Goal: Task Accomplishment & Management: Manage account settings

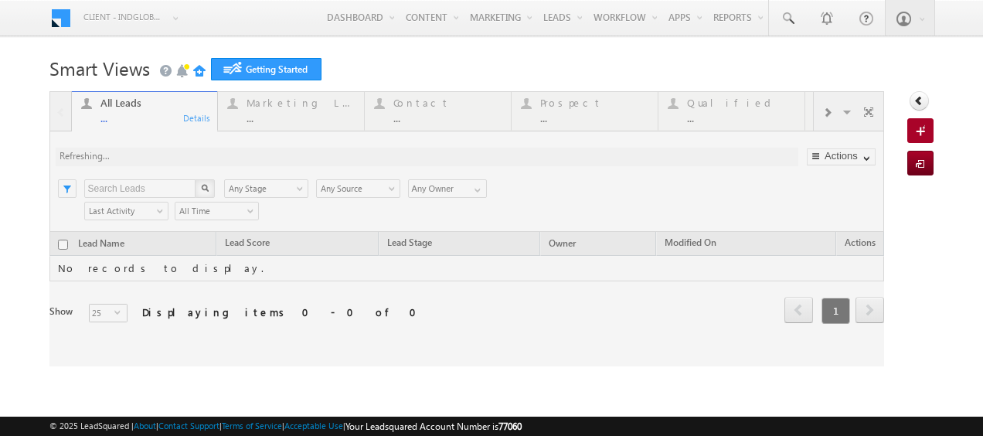
click at [0, 0] on link "Manage Leads" at bounding box center [0, 0] width 0 height 0
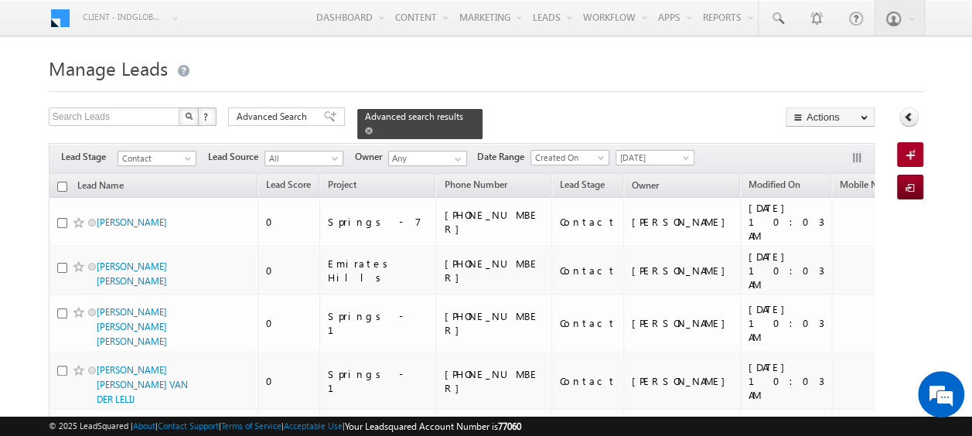
click at [373, 127] on span at bounding box center [369, 131] width 8 height 8
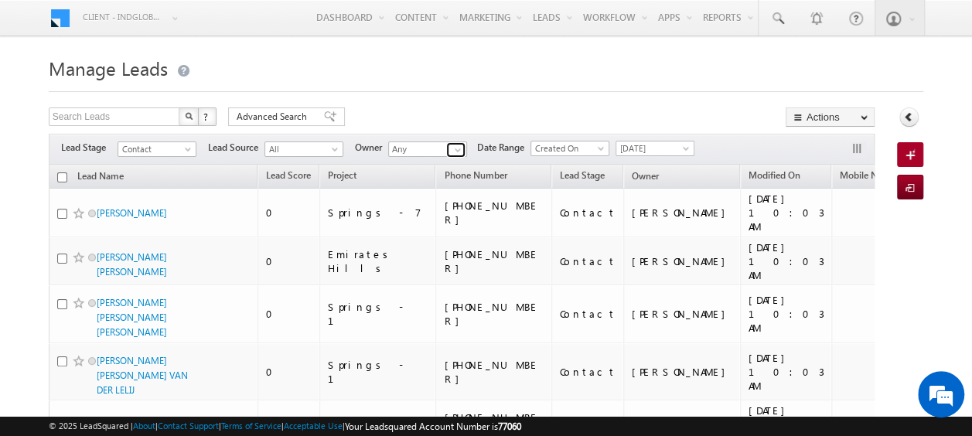
click at [457, 150] on span at bounding box center [457, 150] width 12 height 12
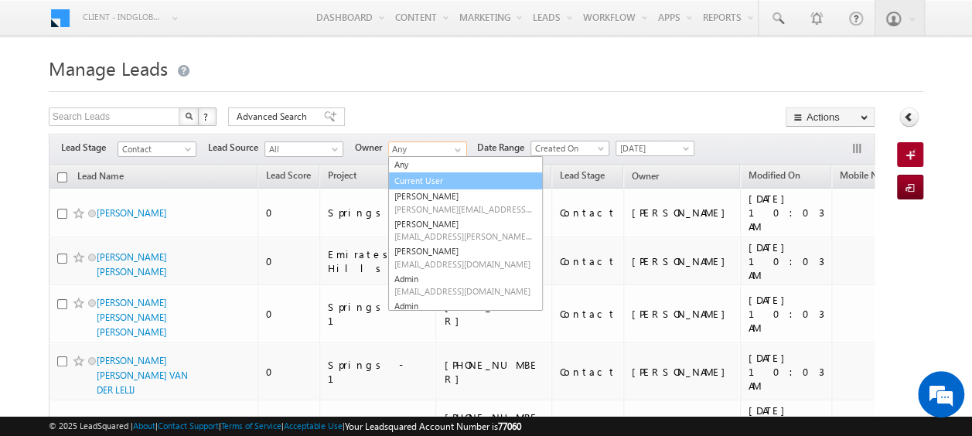
click at [438, 174] on link "Current User" at bounding box center [465, 181] width 155 height 18
type input "Current User"
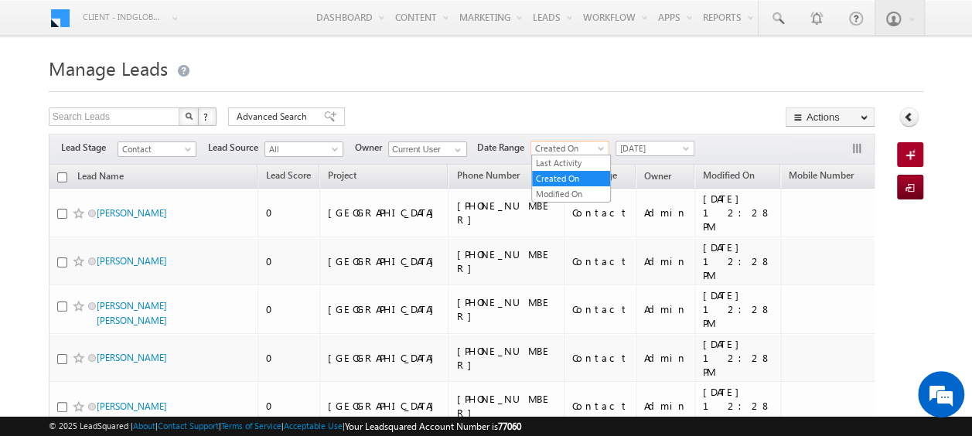
click at [607, 144] on link "Created On" at bounding box center [569, 148] width 79 height 15
click at [561, 189] on link "Modified On" at bounding box center [571, 194] width 78 height 14
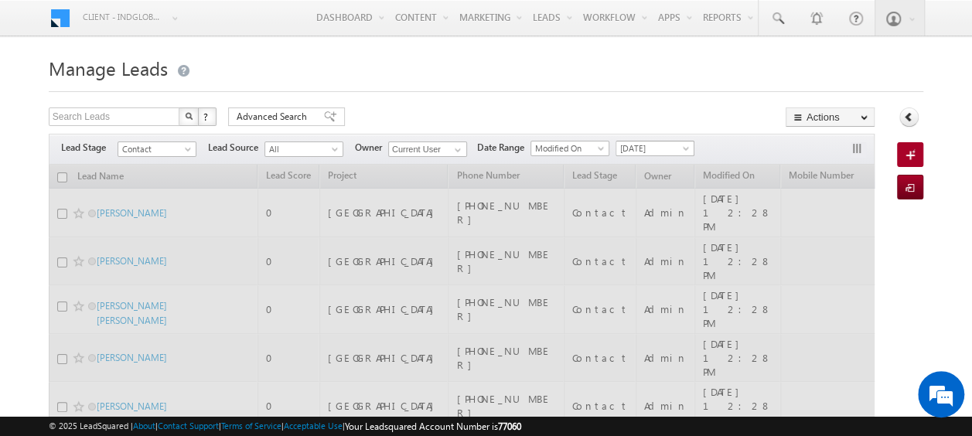
click at [683, 145] on span at bounding box center [687, 151] width 12 height 12
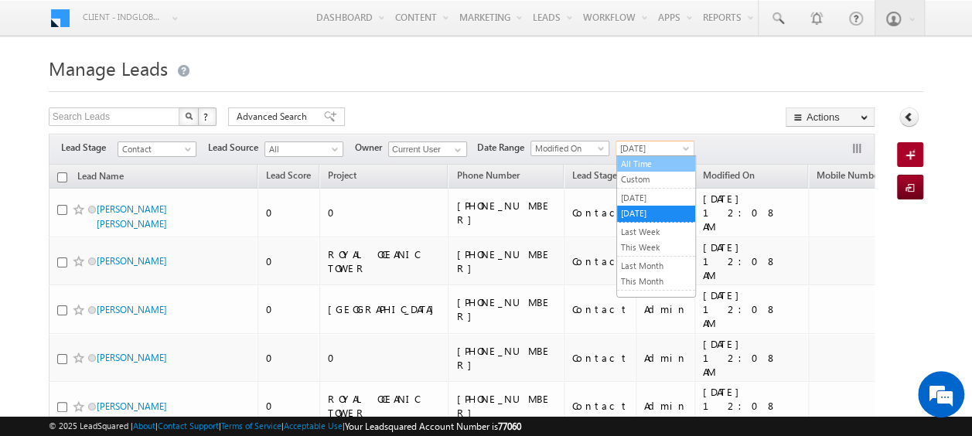
click at [649, 160] on link "All Time" at bounding box center [656, 164] width 78 height 14
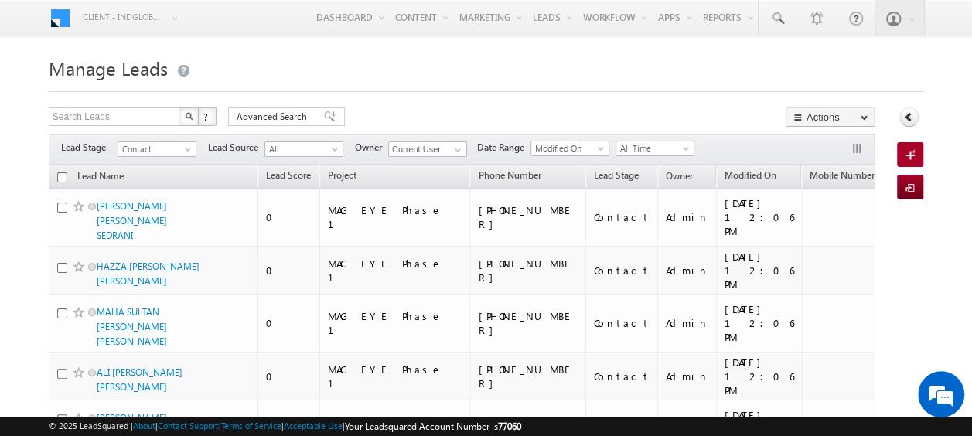
click at [60, 177] on input "checkbox" at bounding box center [62, 177] width 10 height 10
checkbox input "true"
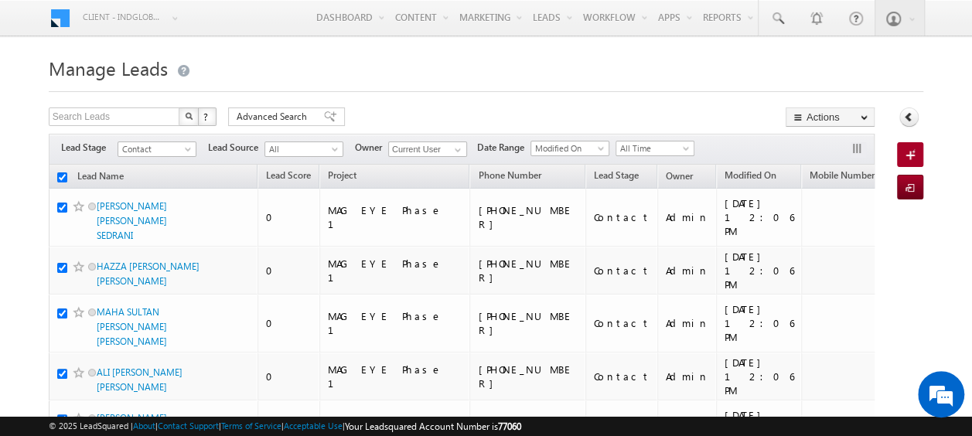
checkbox input "true"
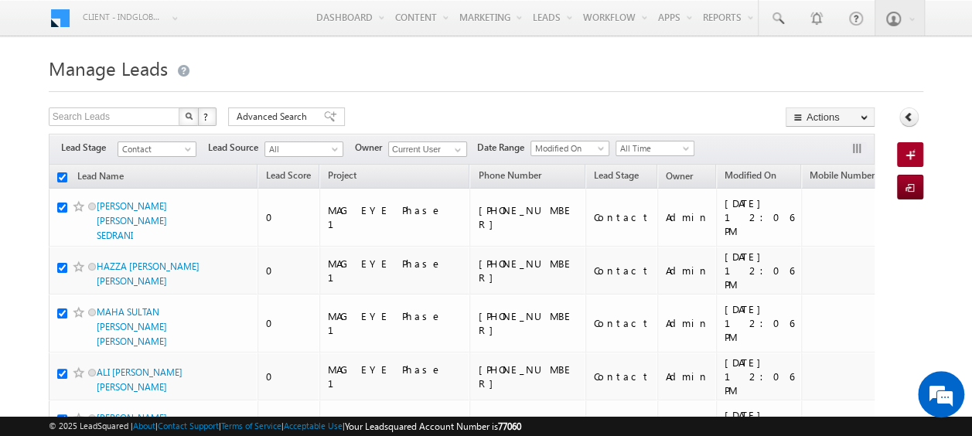
checkbox input "true"
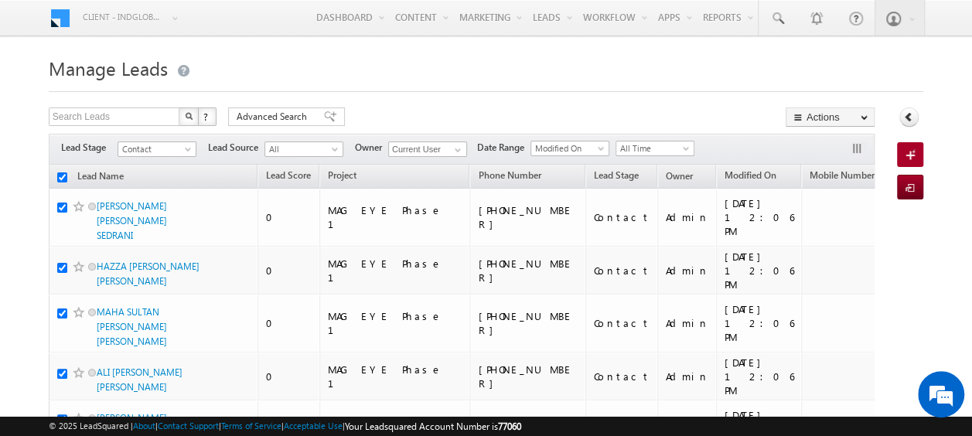
checkbox input "true"
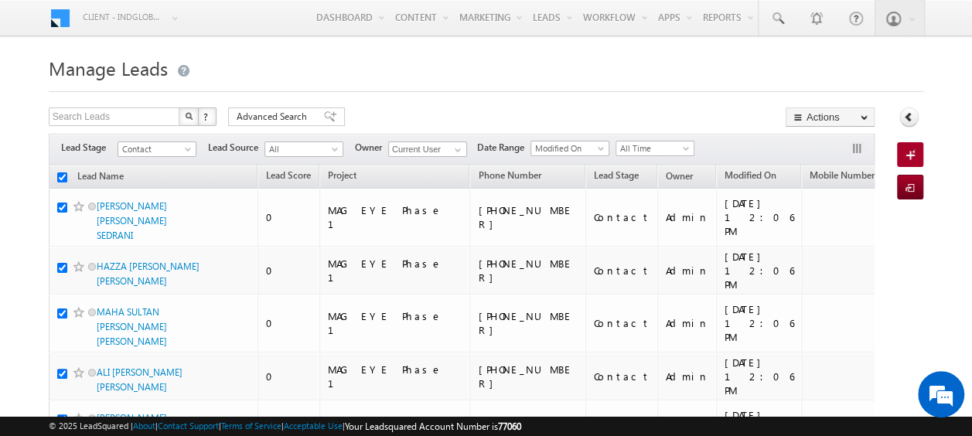
checkbox input "true"
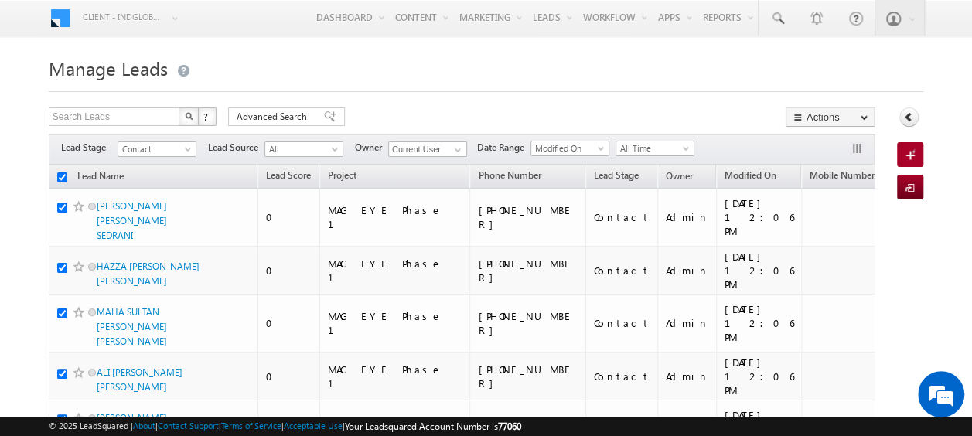
checkbox input "true"
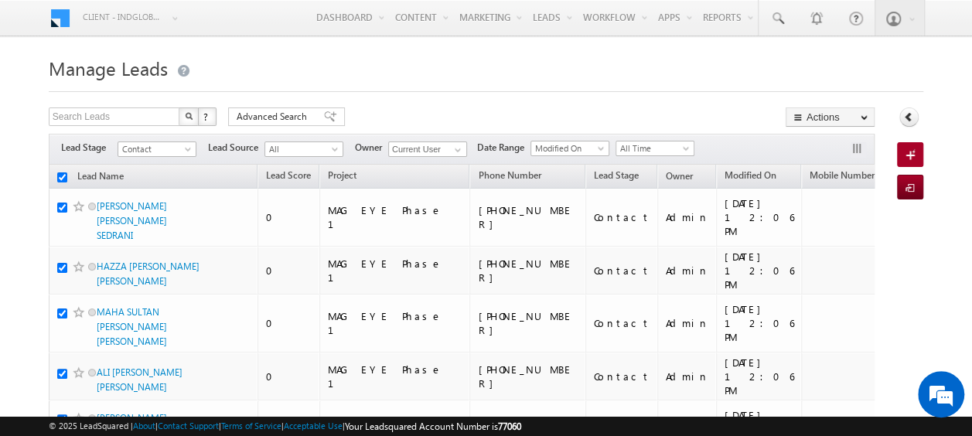
checkbox input "true"
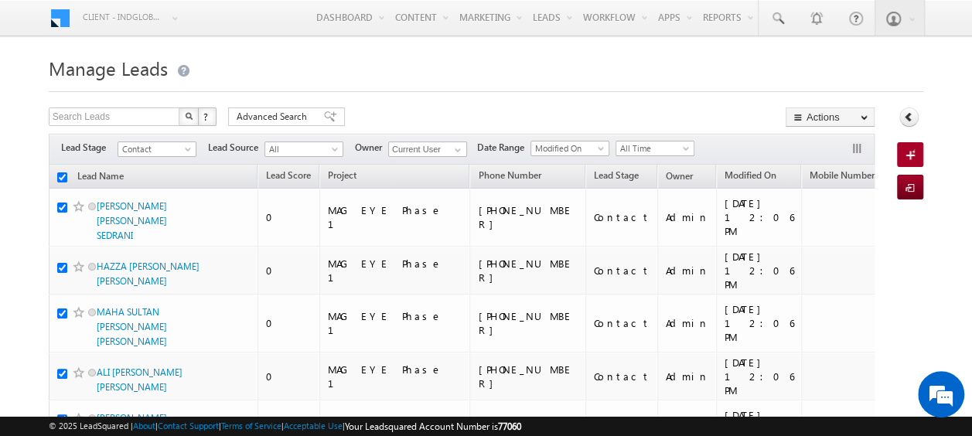
checkbox input "true"
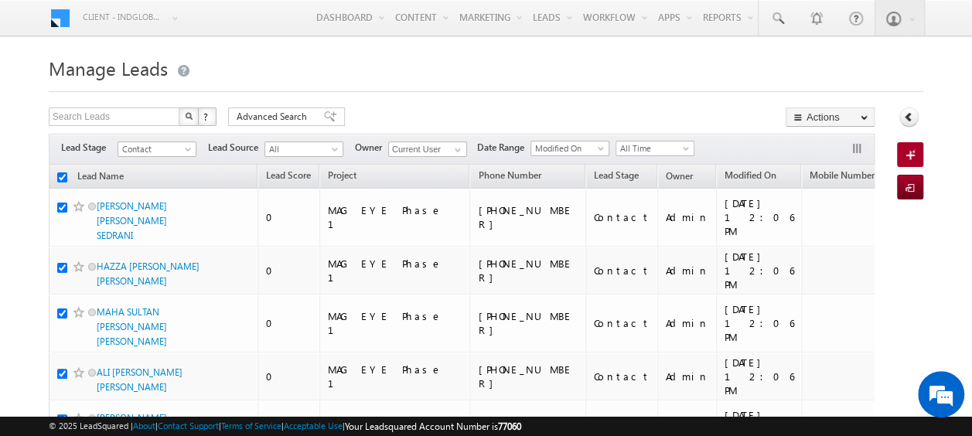
checkbox input "true"
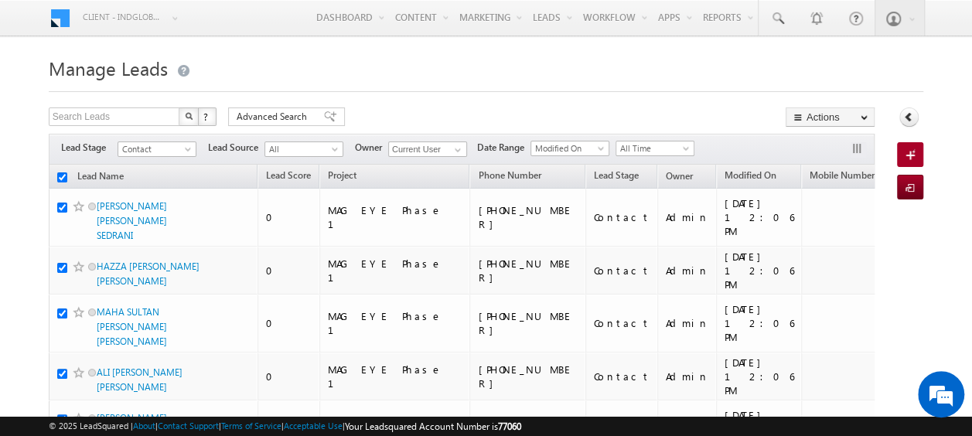
checkbox input "true"
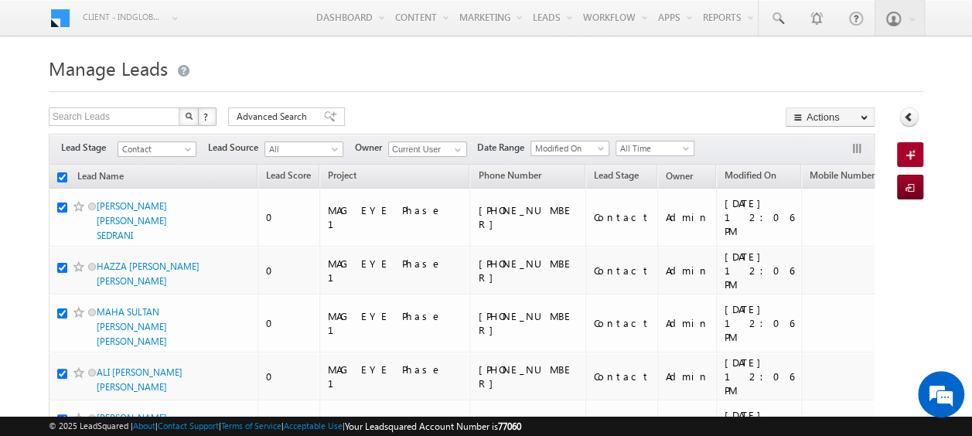
checkbox input "true"
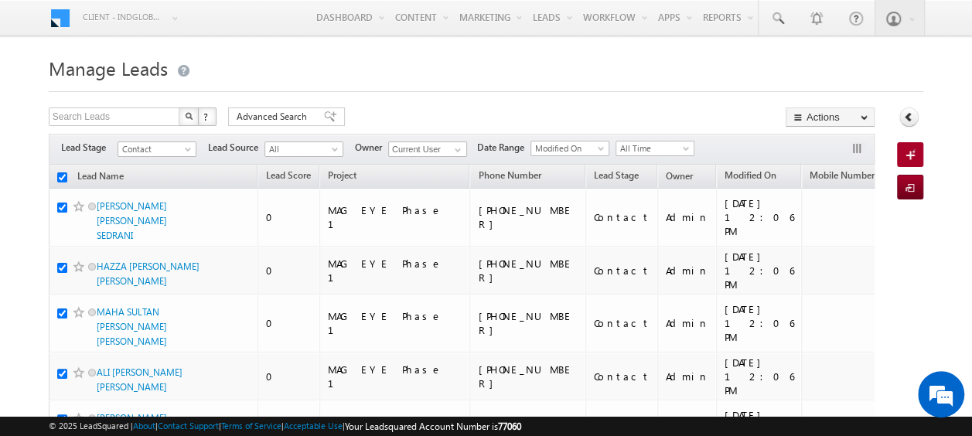
checkbox input "true"
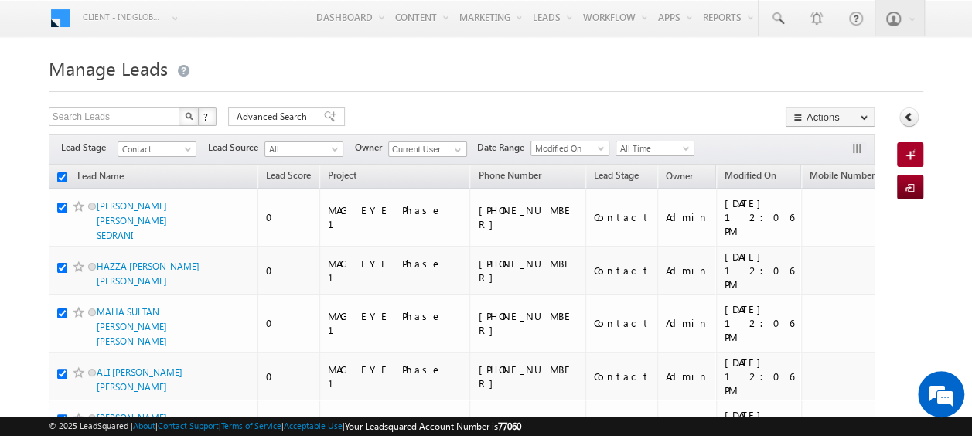
checkbox input "true"
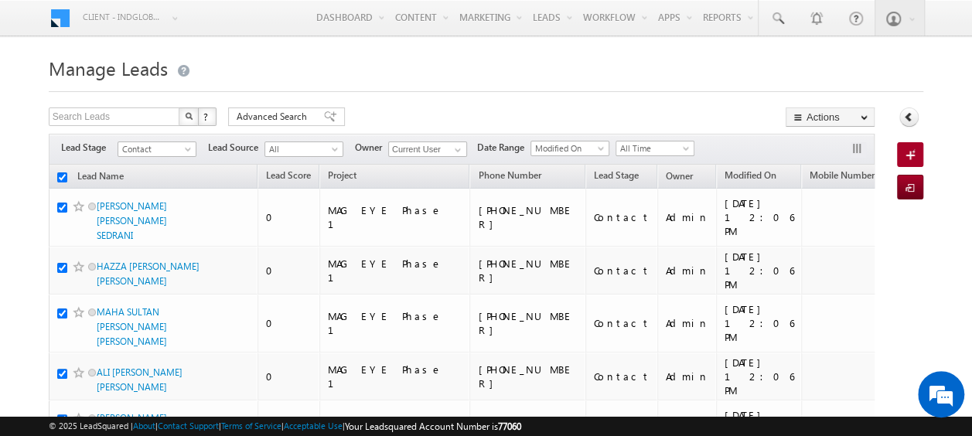
checkbox input "true"
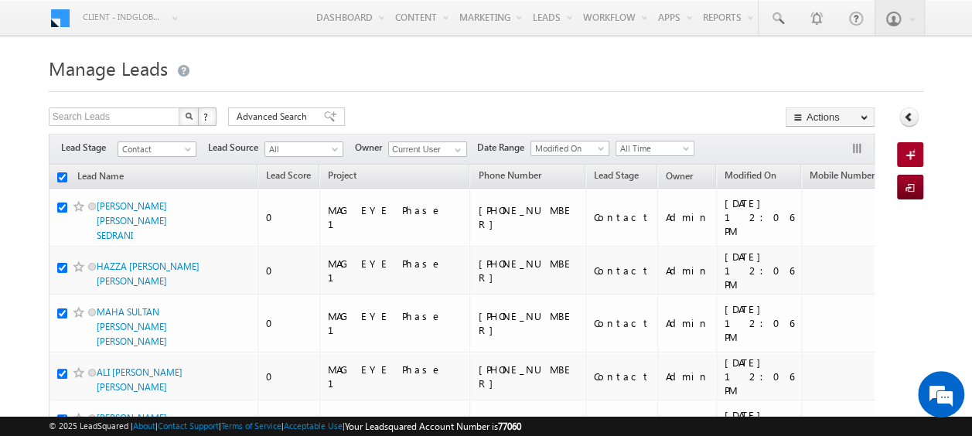
checkbox input "true"
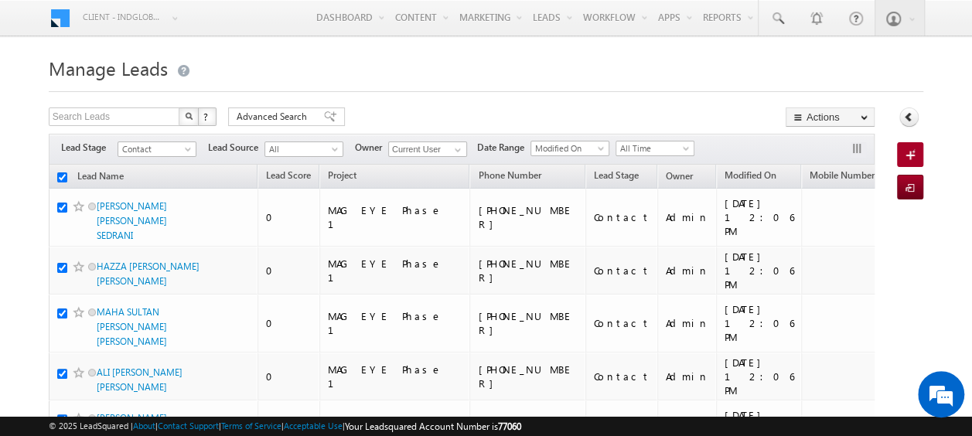
checkbox input "true"
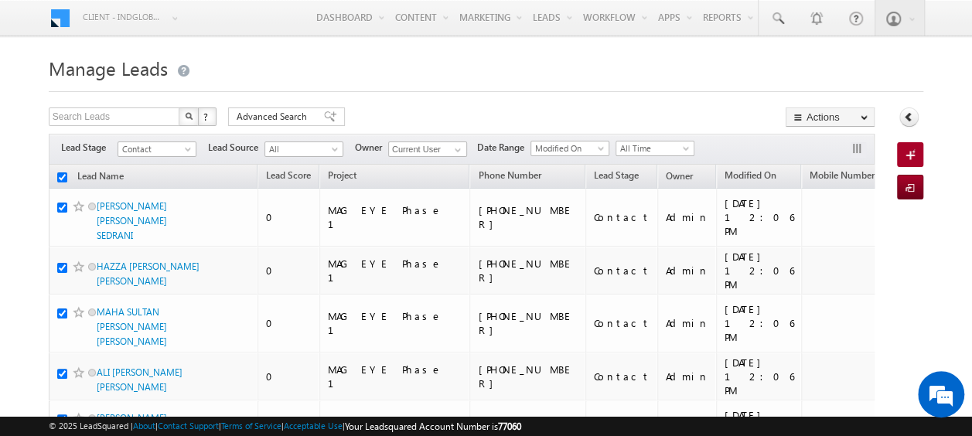
checkbox input "true"
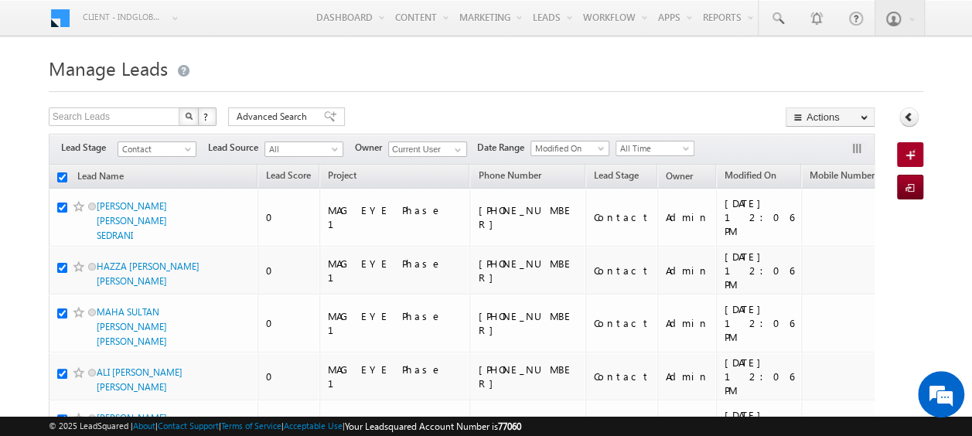
checkbox input "true"
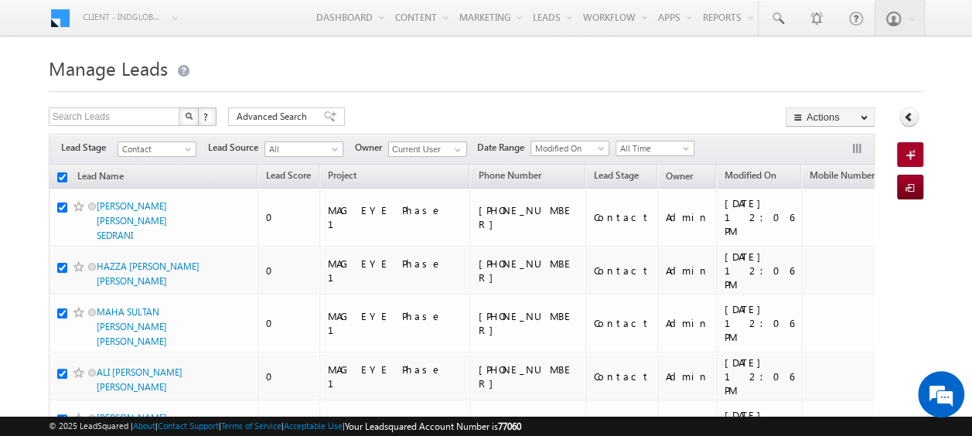
checkbox input "true"
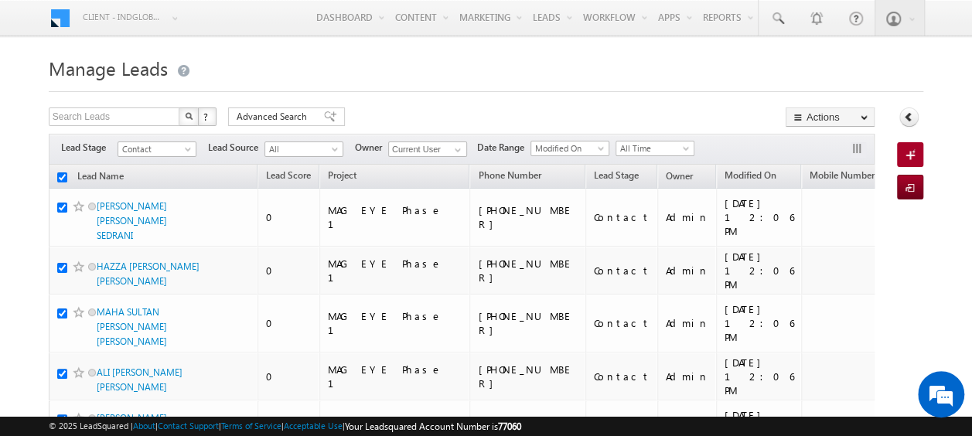
checkbox input "true"
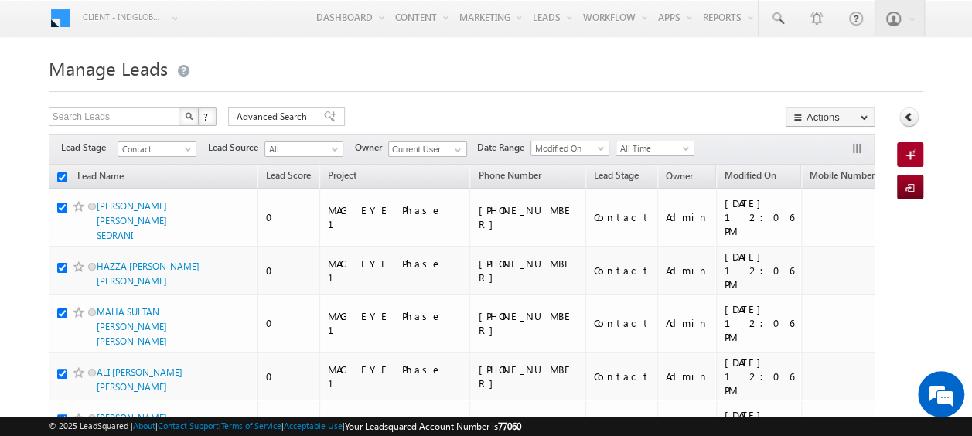
checkbox input "true"
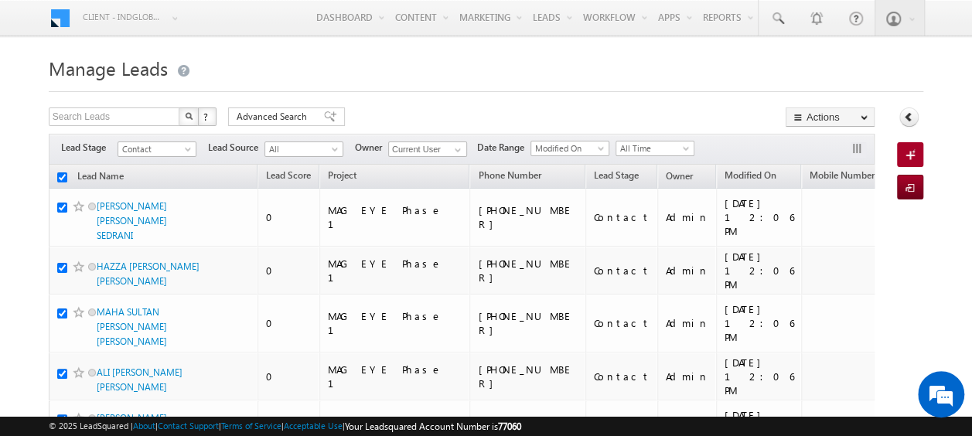
checkbox input "true"
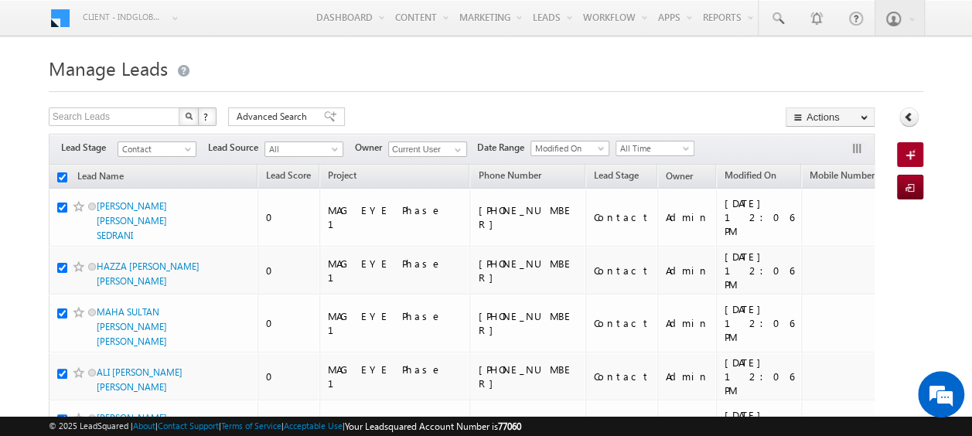
checkbox input "true"
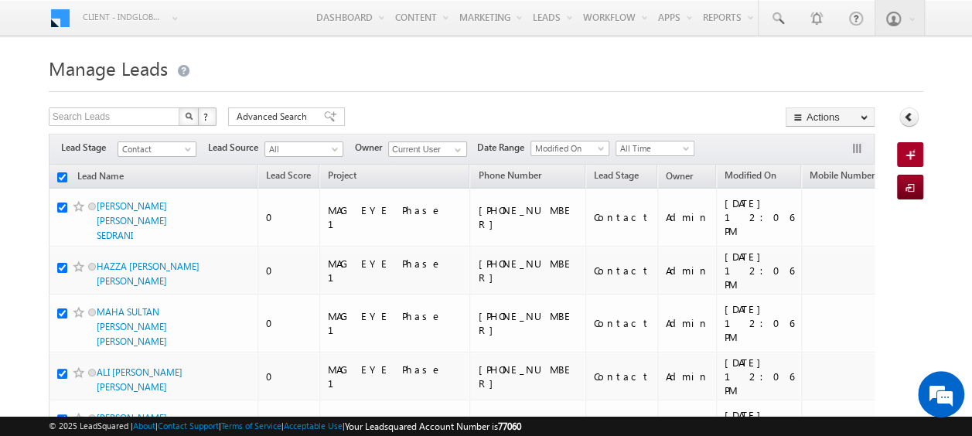
checkbox input "true"
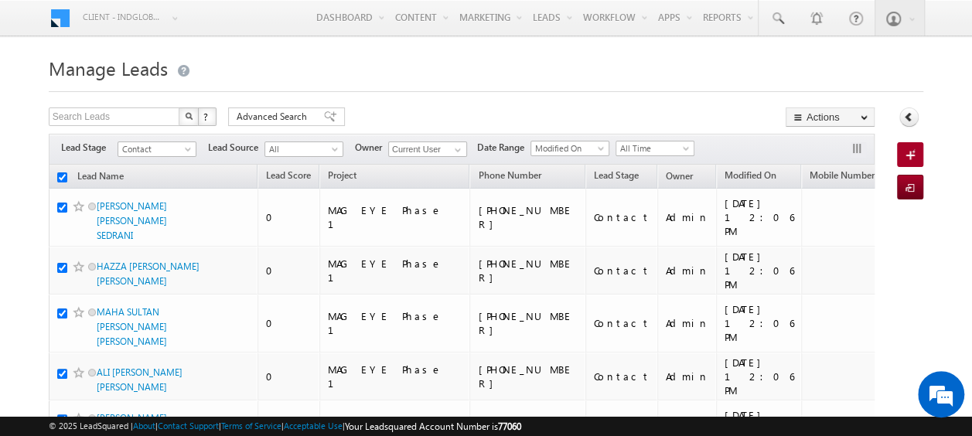
checkbox input "true"
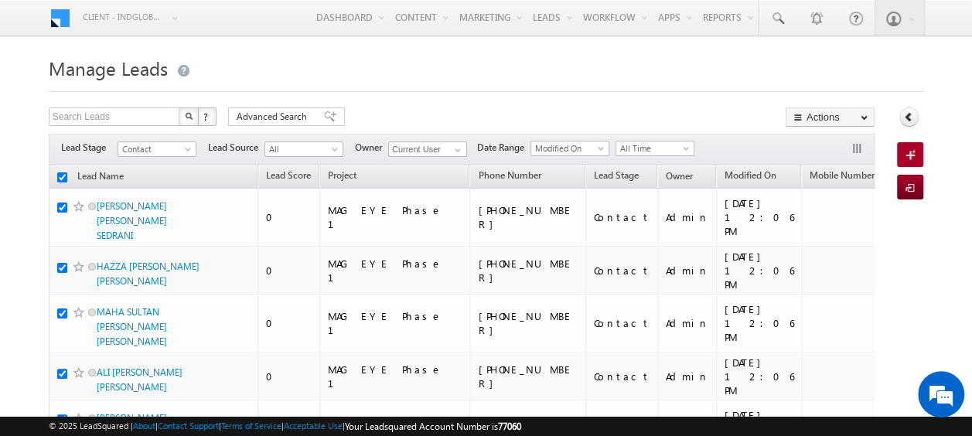
checkbox input "true"
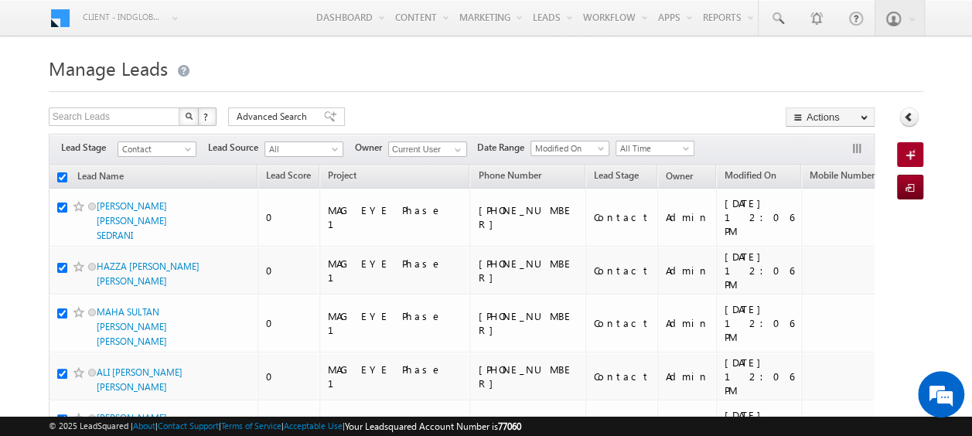
checkbox input "true"
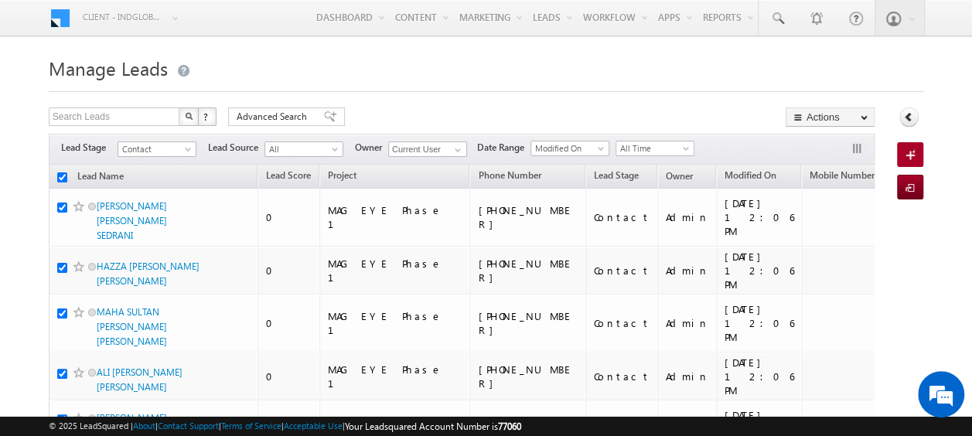
checkbox input "true"
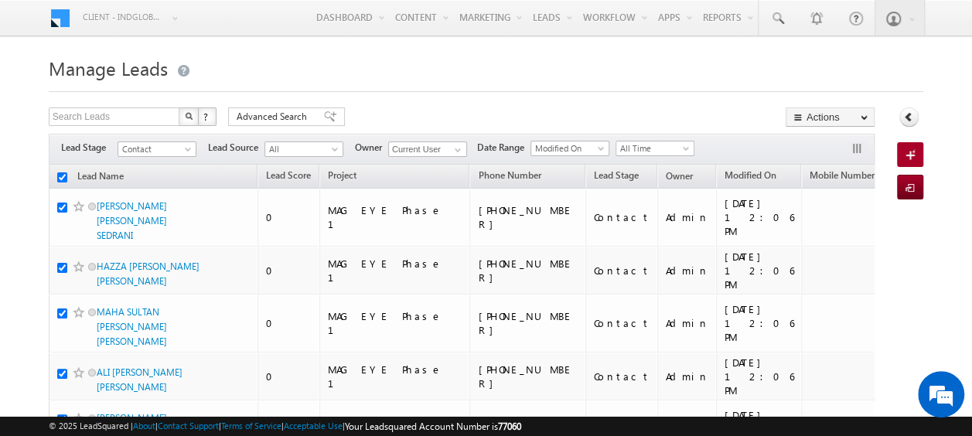
checkbox input "true"
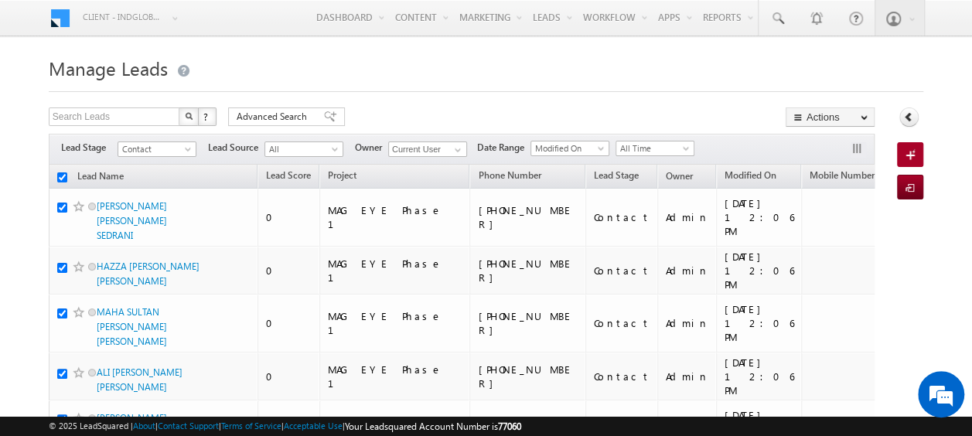
checkbox input "true"
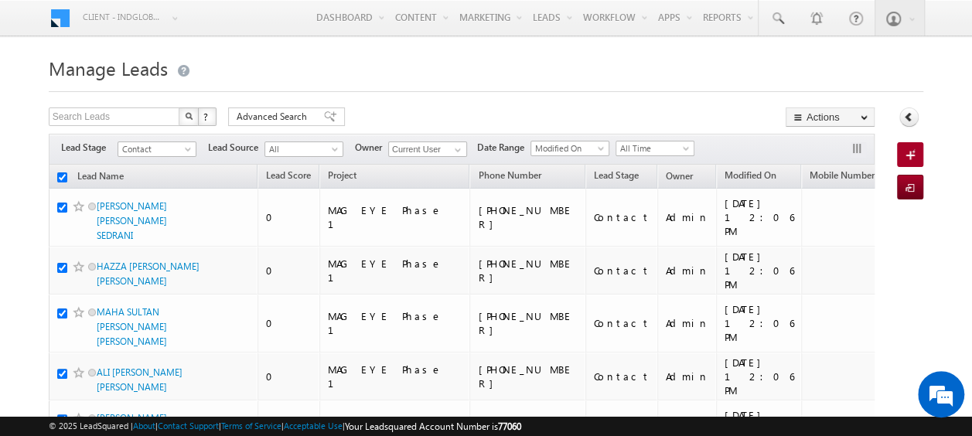
checkbox input "true"
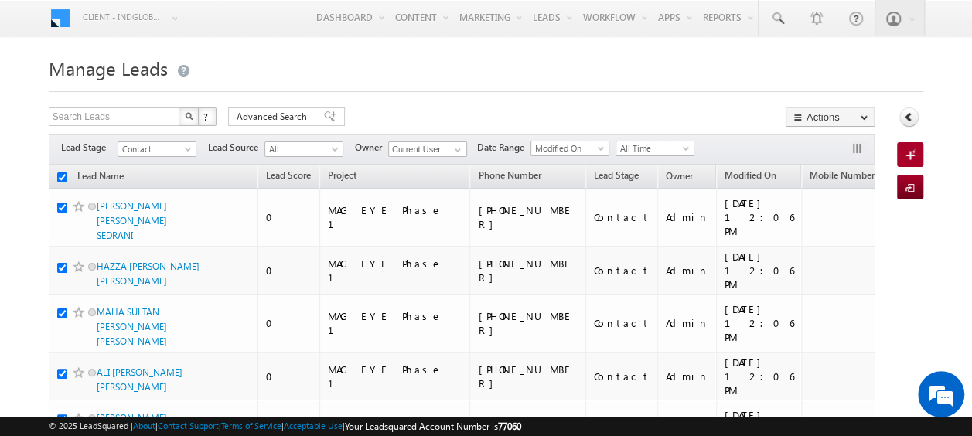
checkbox input "true"
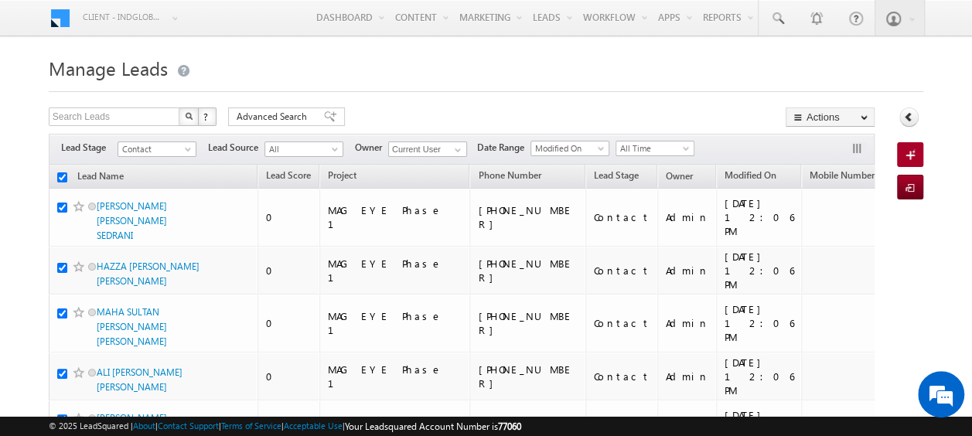
checkbox input "true"
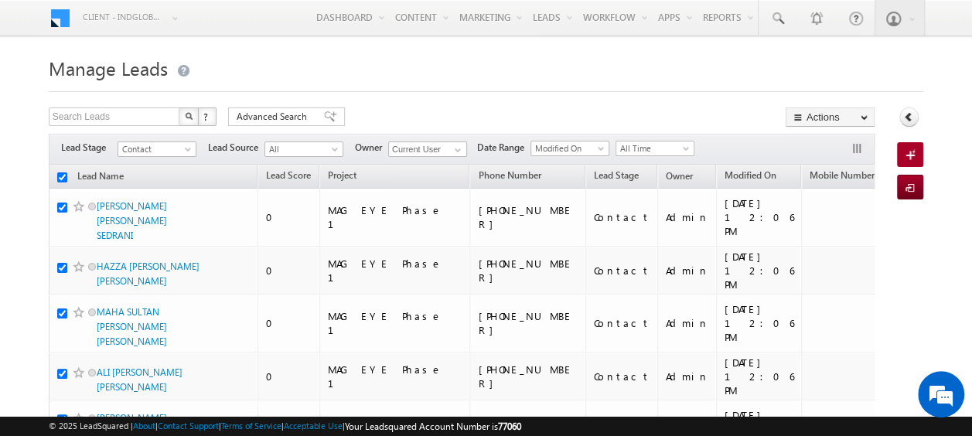
checkbox input "true"
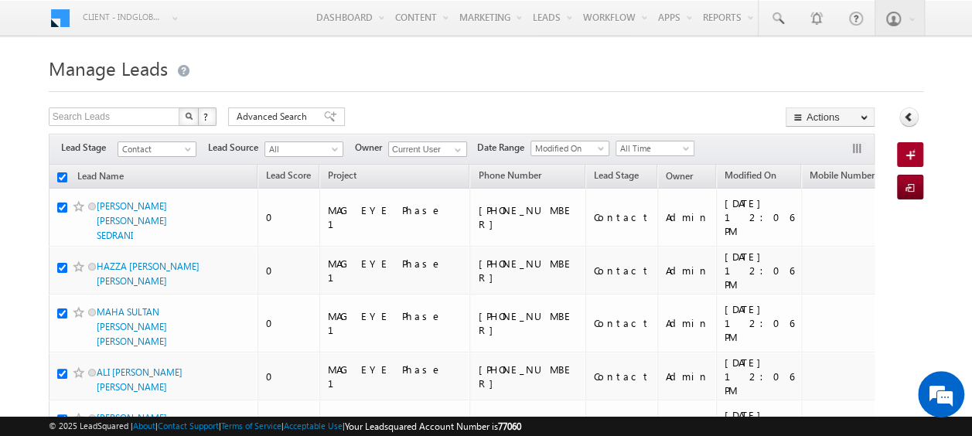
checkbox input "true"
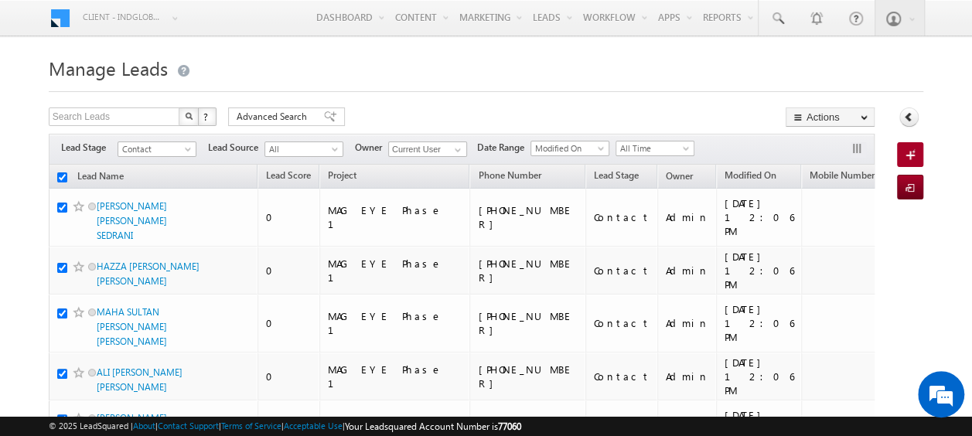
checkbox input "true"
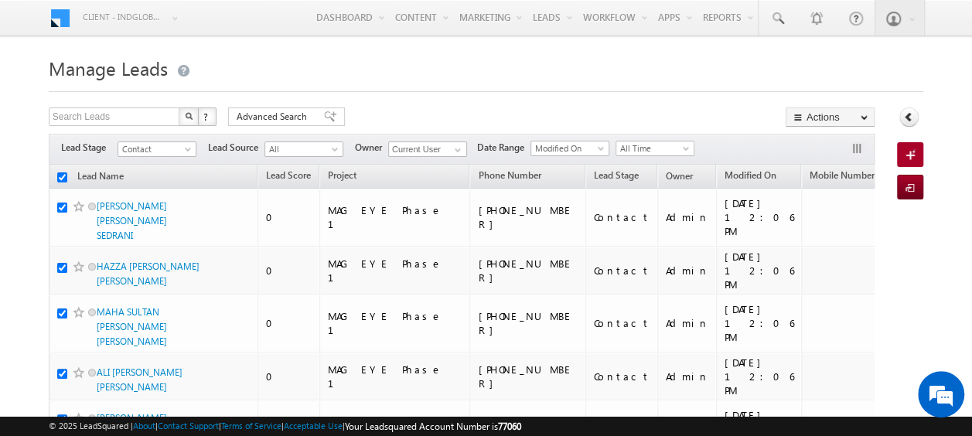
checkbox input "true"
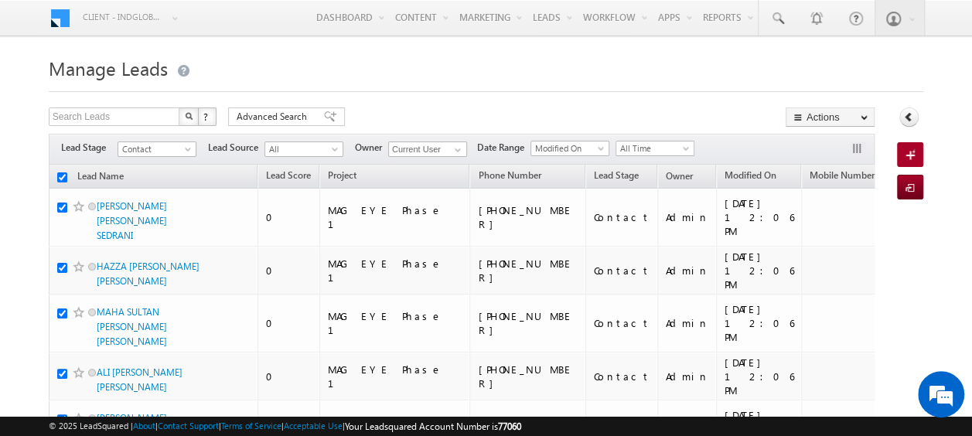
checkbox input "true"
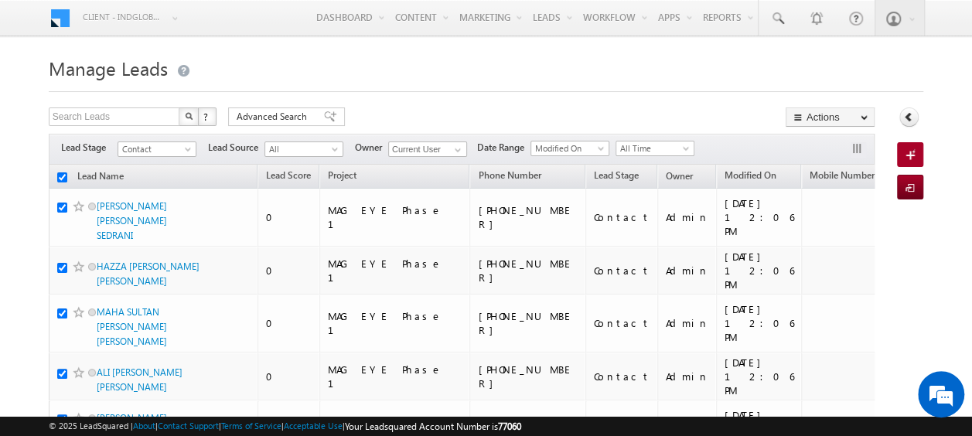
checkbox input "true"
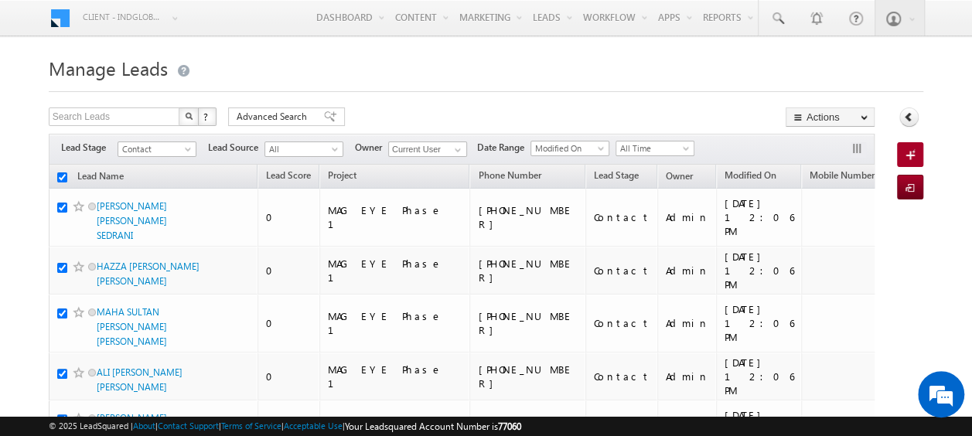
checkbox input "true"
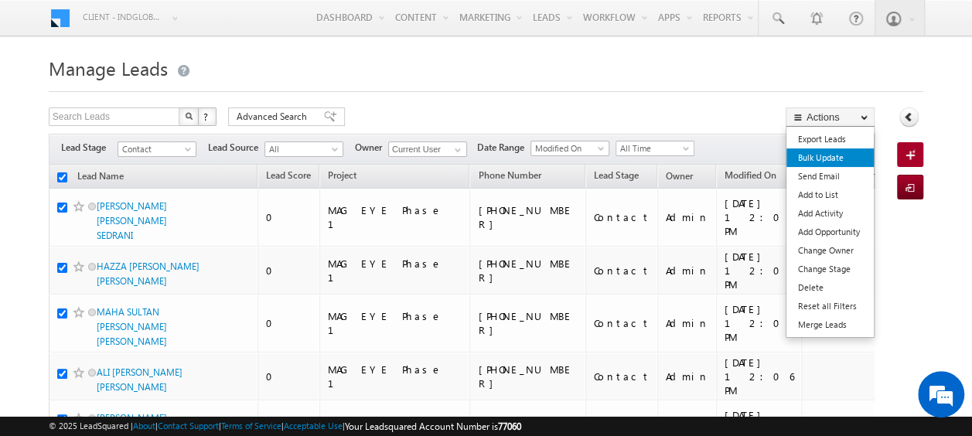
click at [835, 156] on link "Bulk Update" at bounding box center [829, 157] width 87 height 19
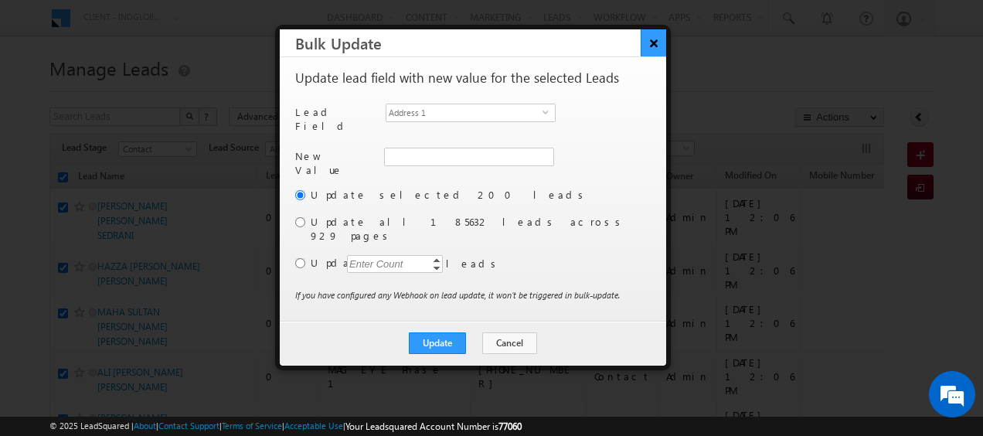
click at [659, 42] on button "×" at bounding box center [654, 42] width 26 height 27
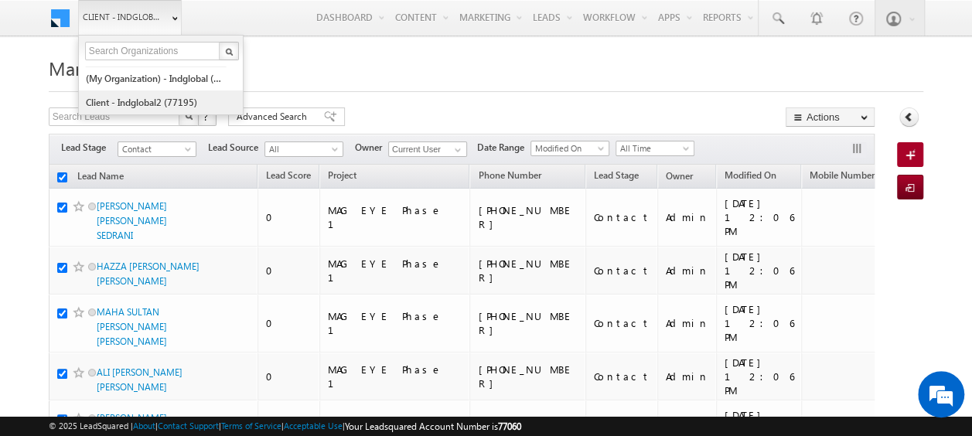
click at [145, 100] on link "Client - indglobal2 (77195)" at bounding box center [155, 102] width 141 height 24
